Goal: Download file/media

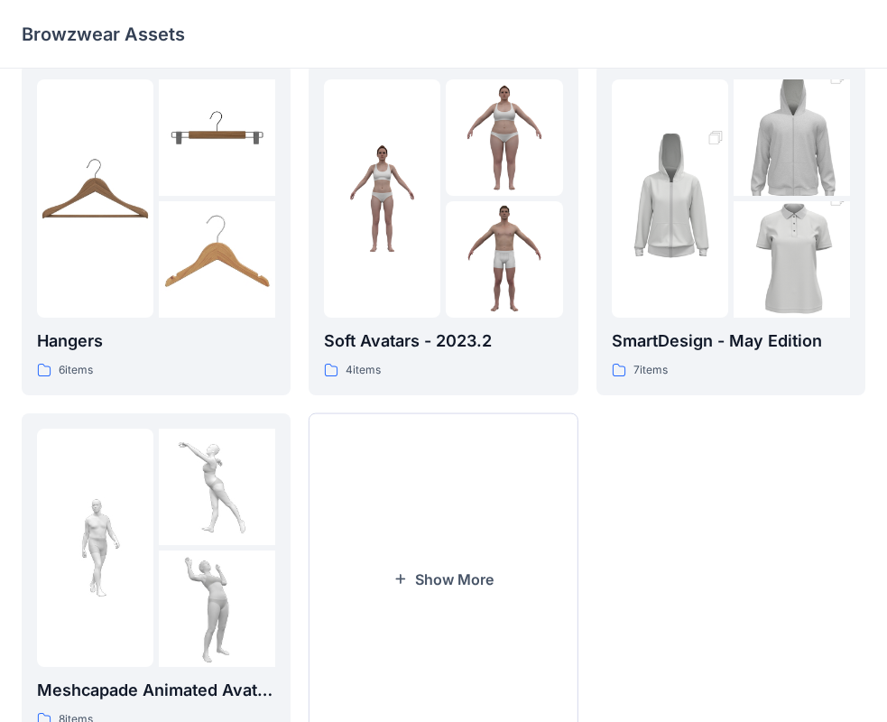
scroll to position [449, 0]
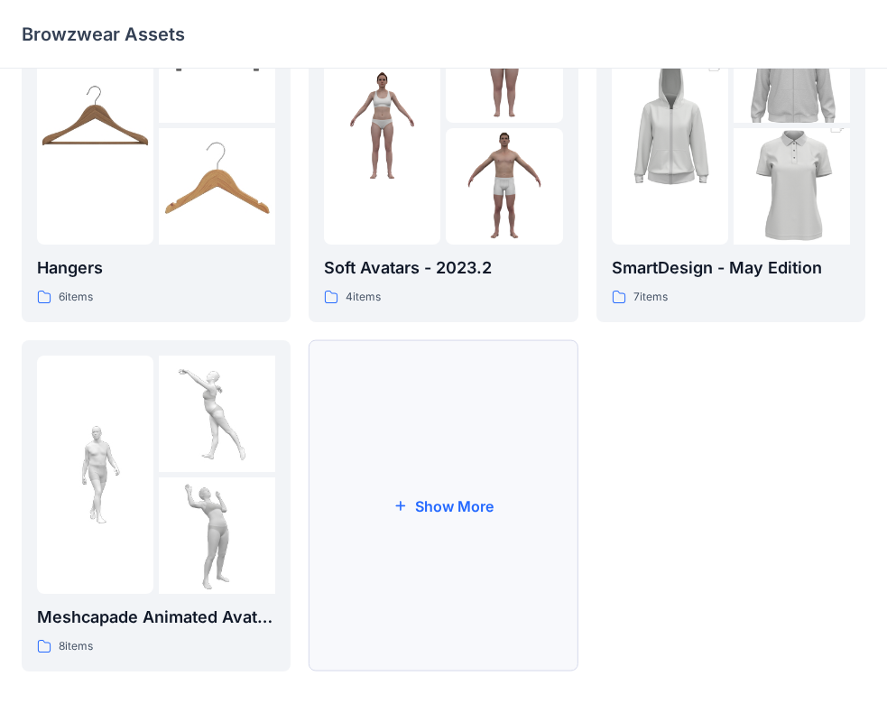
click at [446, 504] on button "Show More" at bounding box center [443, 505] width 269 height 331
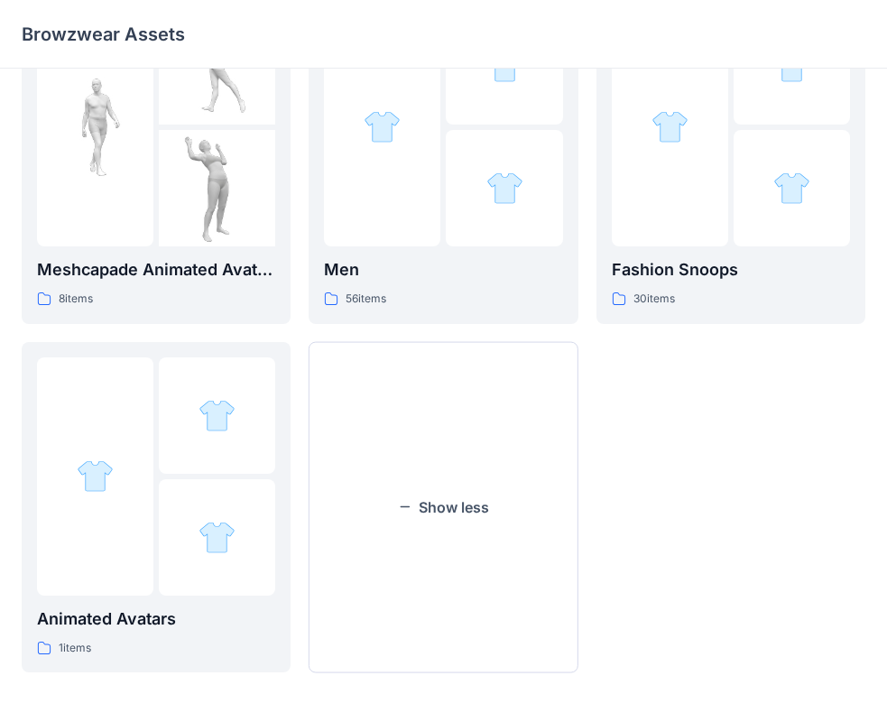
scroll to position [797, 0]
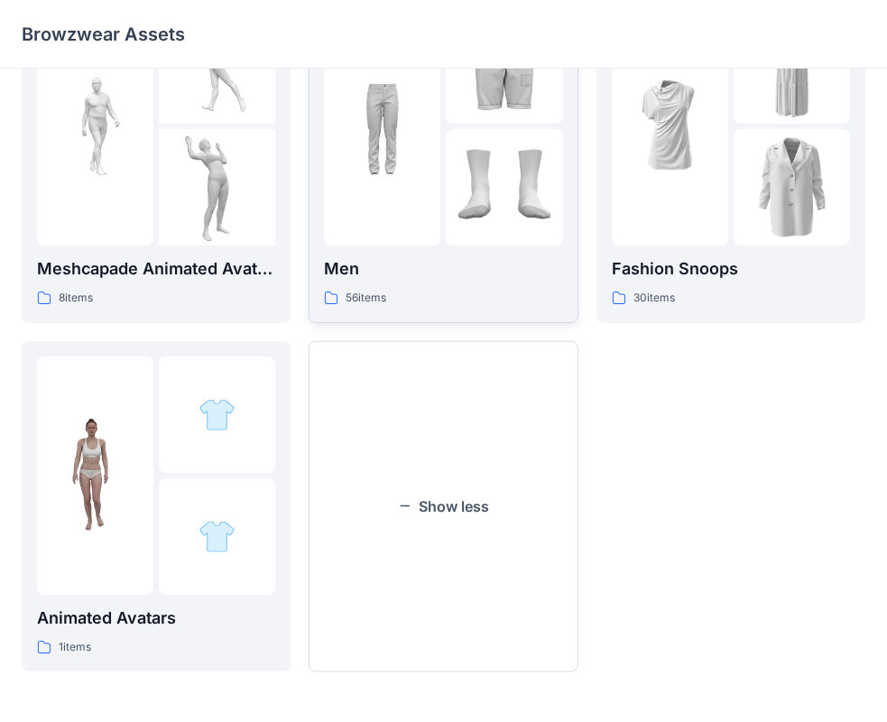
click at [459, 194] on img at bounding box center [504, 187] width 116 height 116
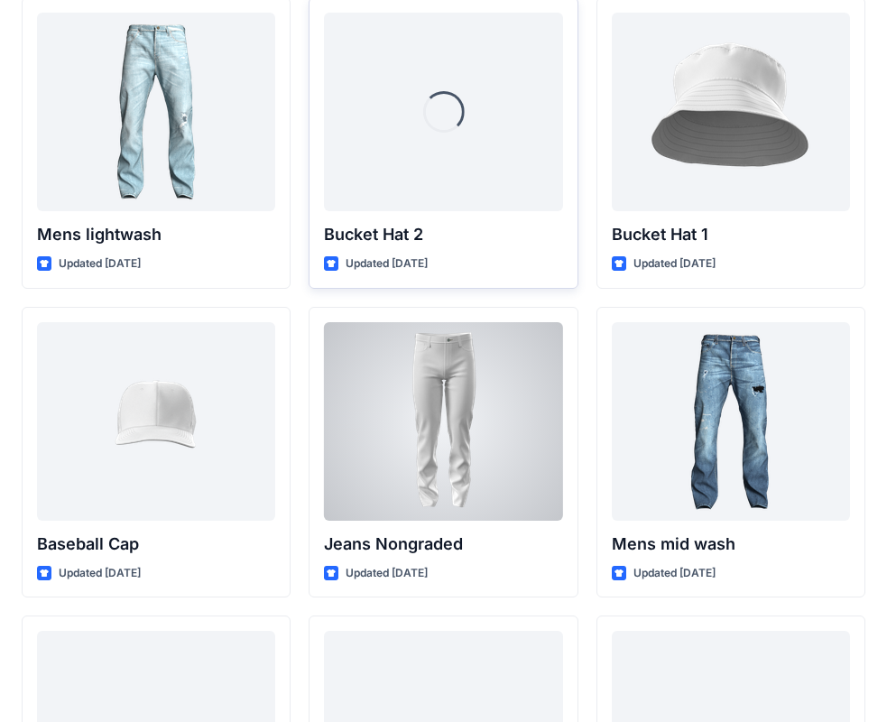
scroll to position [181, 0]
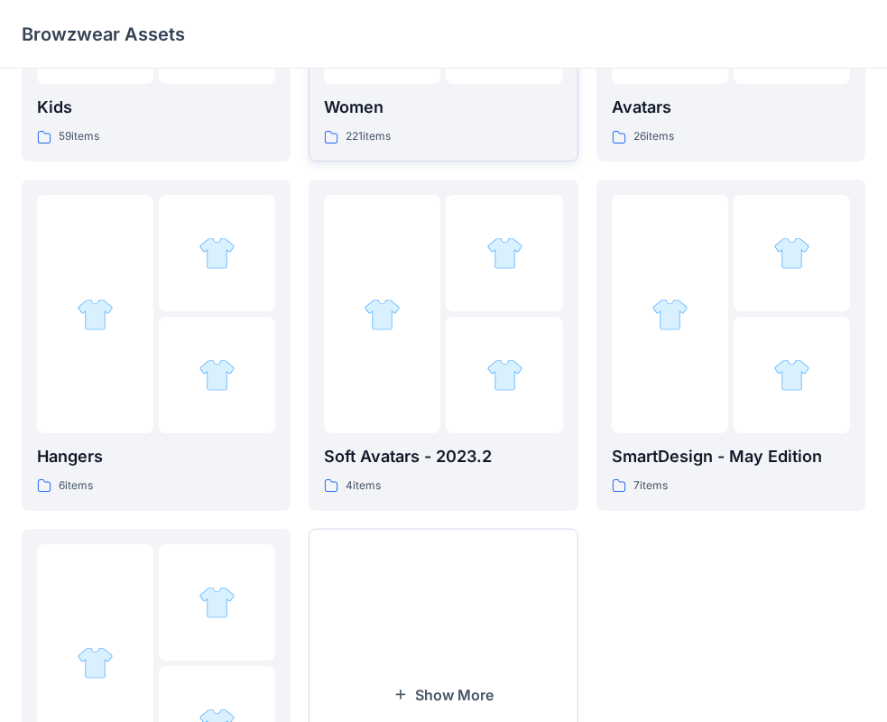
scroll to position [449, 0]
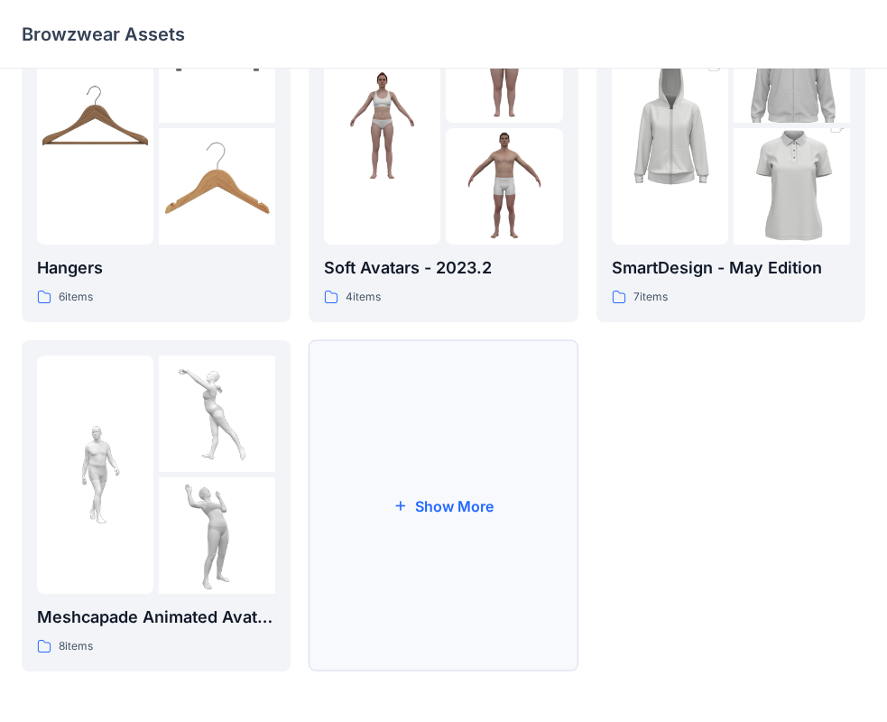
click at [444, 474] on button "Show More" at bounding box center [443, 505] width 269 height 331
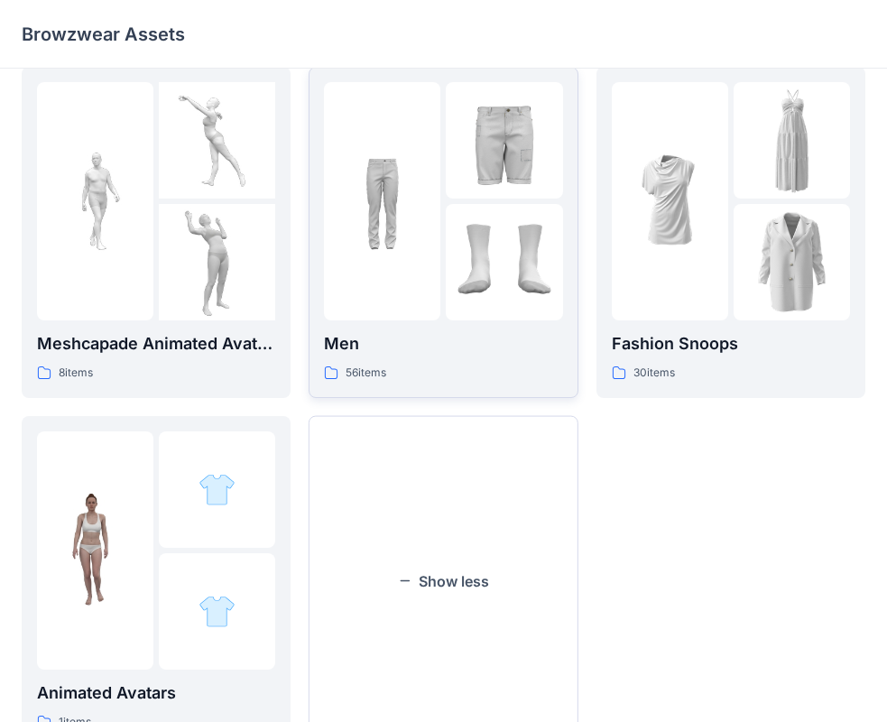
scroll to position [797, 0]
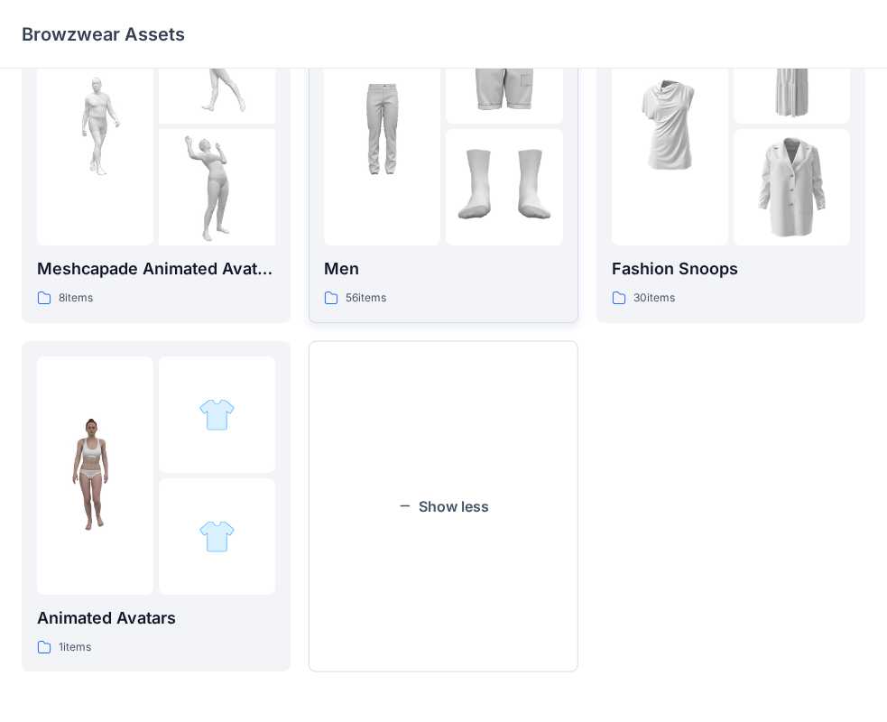
click at [422, 152] on div at bounding box center [382, 126] width 116 height 238
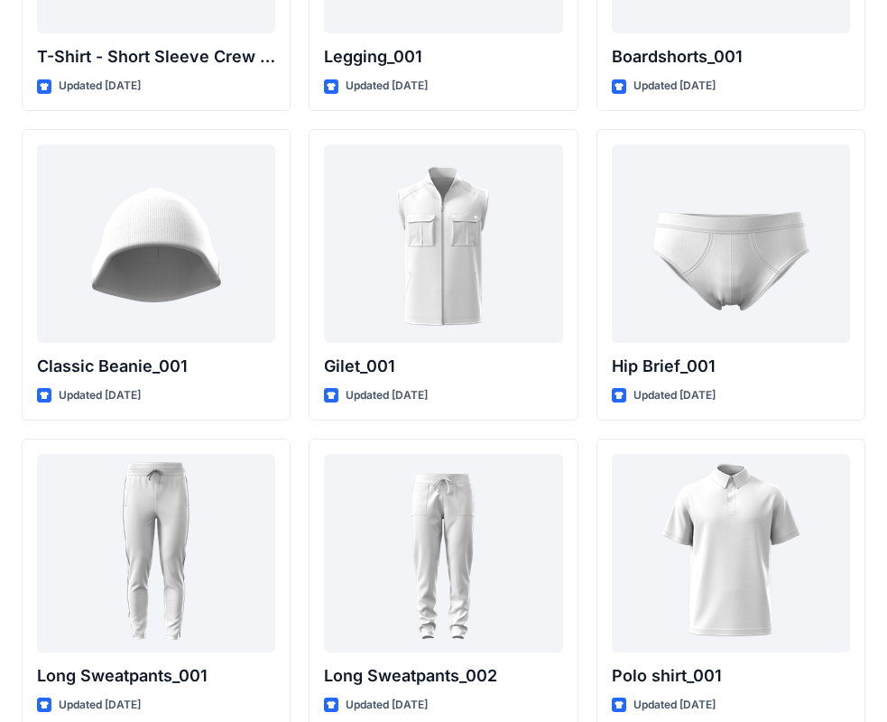
scroll to position [3351, 0]
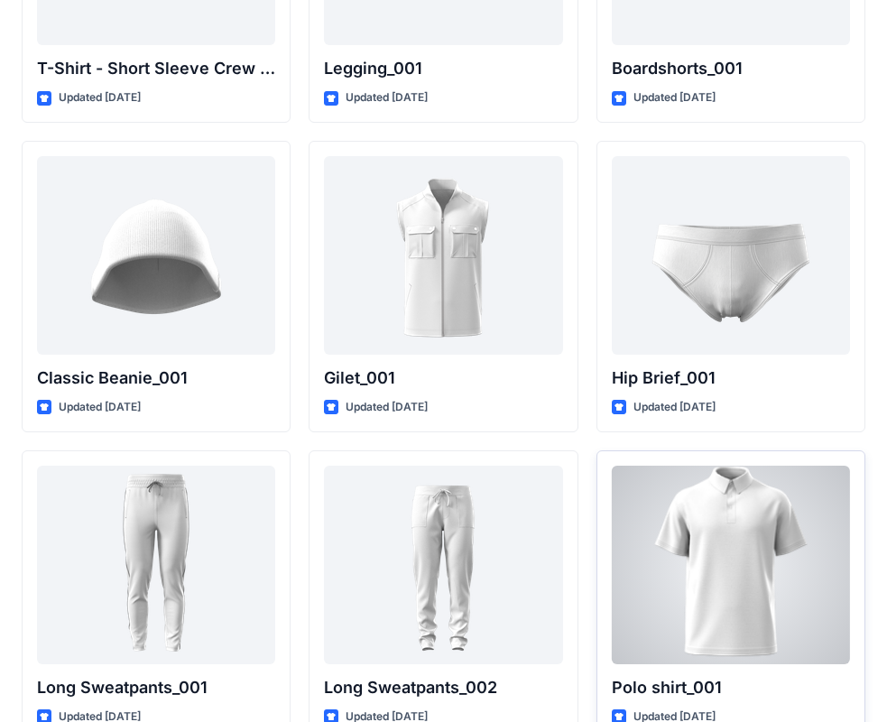
click at [763, 572] on div at bounding box center [731, 565] width 238 height 199
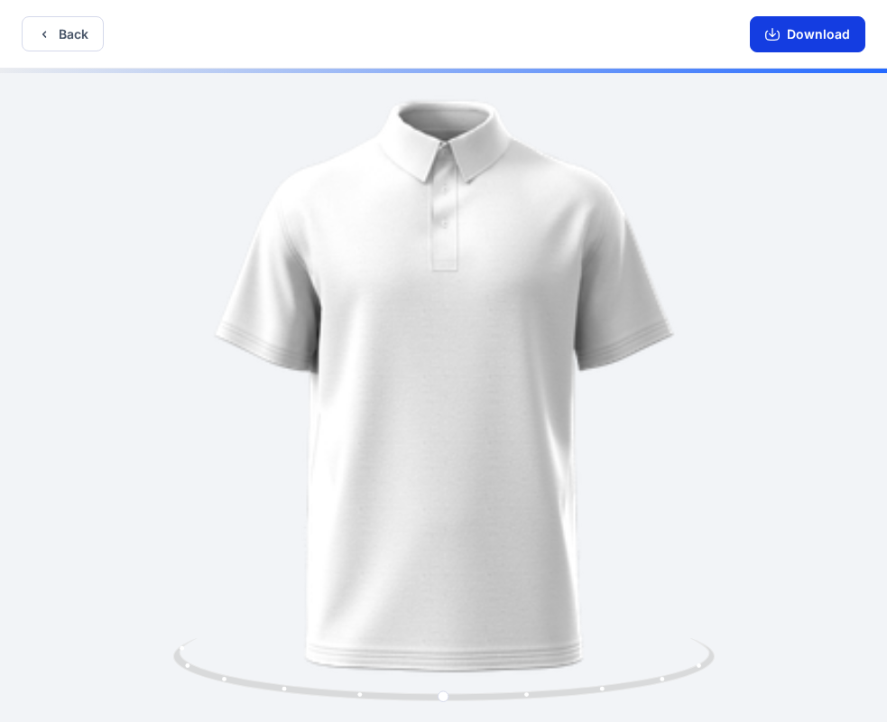
click at [837, 21] on button "Download" at bounding box center [808, 34] width 116 height 36
